Goal: Task Accomplishment & Management: Manage account settings

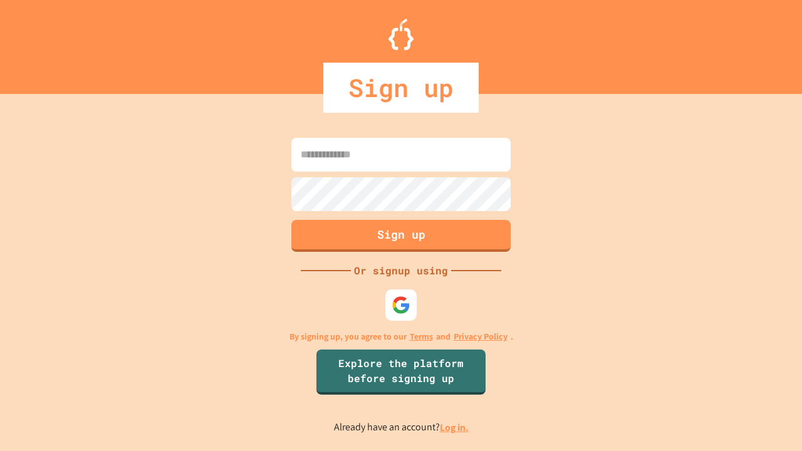
click at [455, 427] on link "Log in." at bounding box center [454, 427] width 29 height 13
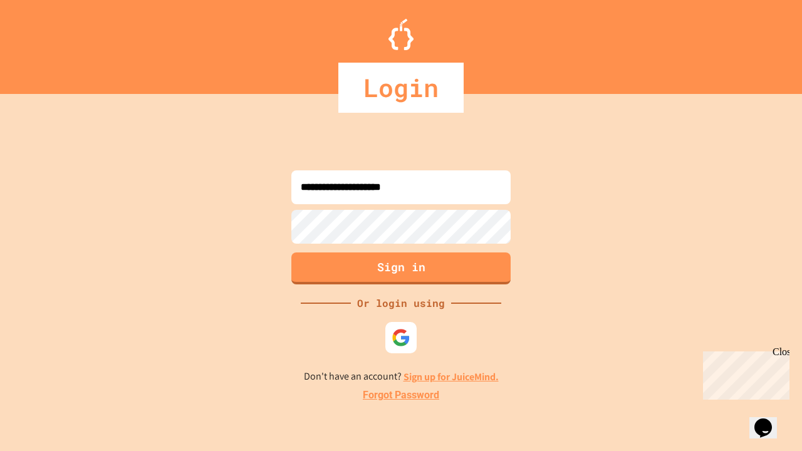
type input "**********"
